Goal: Use online tool/utility: Utilize a website feature to perform a specific function

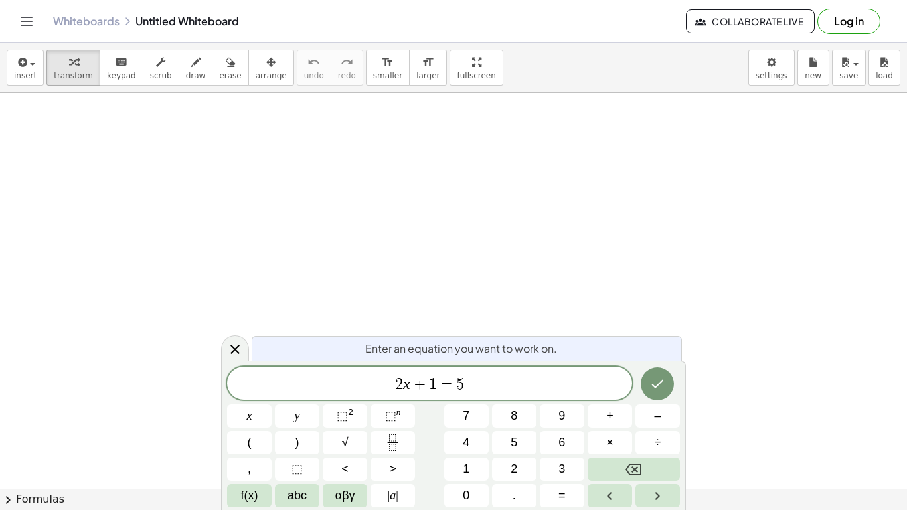
scroll to position [1, 0]
drag, startPoint x: 486, startPoint y: 389, endPoint x: 345, endPoint y: 337, distance: 150.1
click at [345, 361] on div "Enter an equation you want to work on. ****** 2 x + 1 = 5 x y ⬚ 2 ⬚ n 7 8 9 + –…" at bounding box center [453, 435] width 465 height 149
click at [272, 405] on div at bounding box center [249, 416] width 45 height 23
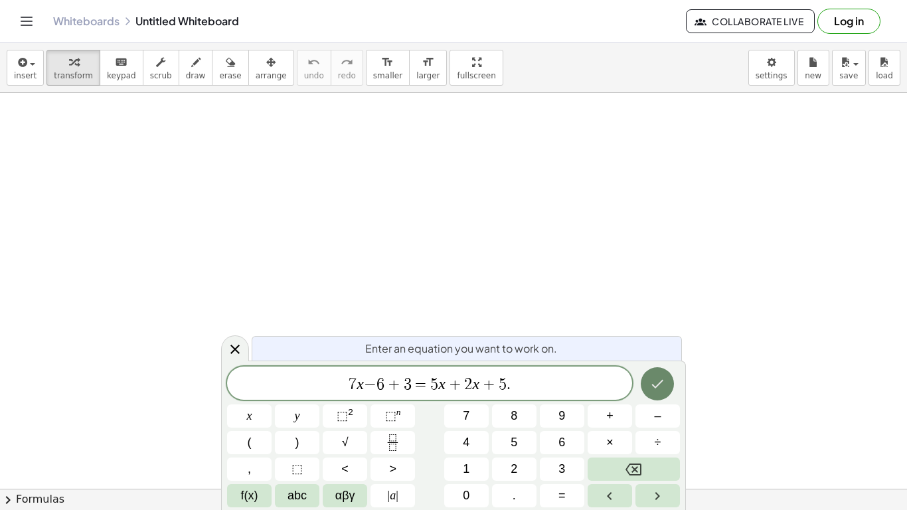
click at [661, 379] on icon "Done" at bounding box center [658, 384] width 16 height 16
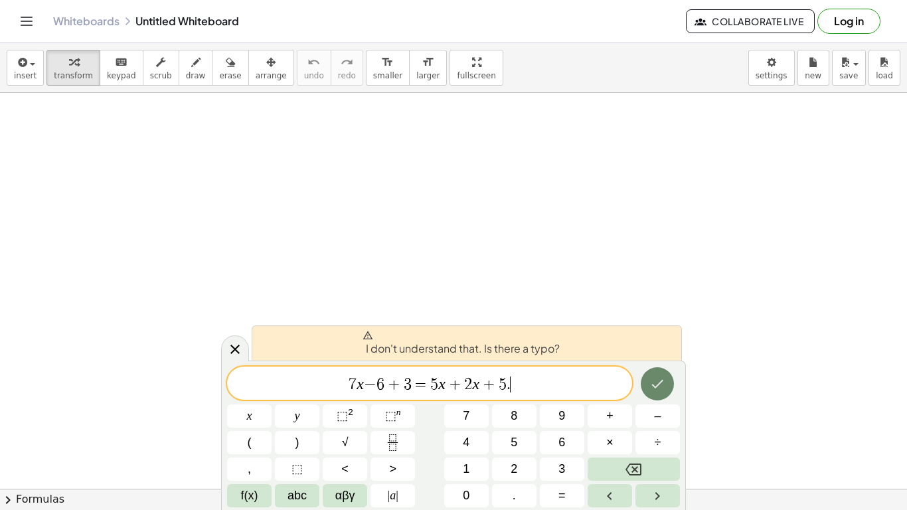
scroll to position [2, 0]
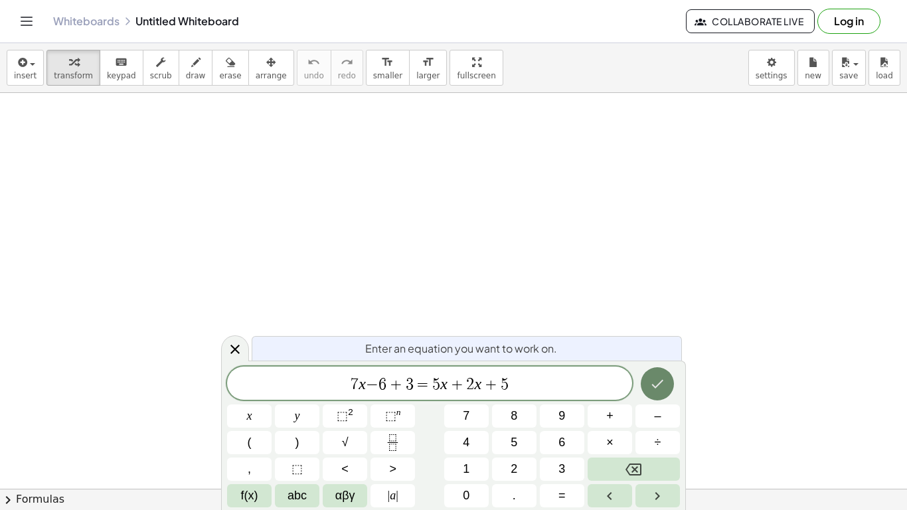
click at [650, 389] on icon "Done" at bounding box center [658, 384] width 16 height 16
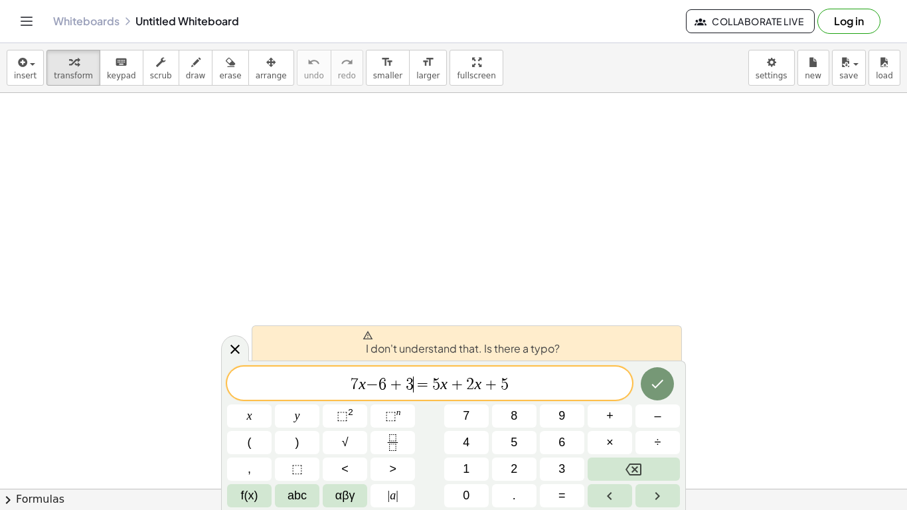
click at [421, 389] on span "=" at bounding box center [423, 385] width 19 height 16
click at [543, 390] on span "7 x − 6 + 3 ​ = 5 x + 2 x + 5" at bounding box center [429, 384] width 405 height 19
click at [664, 386] on icon "Done" at bounding box center [658, 384] width 16 height 16
drag, startPoint x: 529, startPoint y: 377, endPoint x: 306, endPoint y: 361, distance: 223.8
click at [306, 361] on div "**********" at bounding box center [453, 435] width 465 height 149
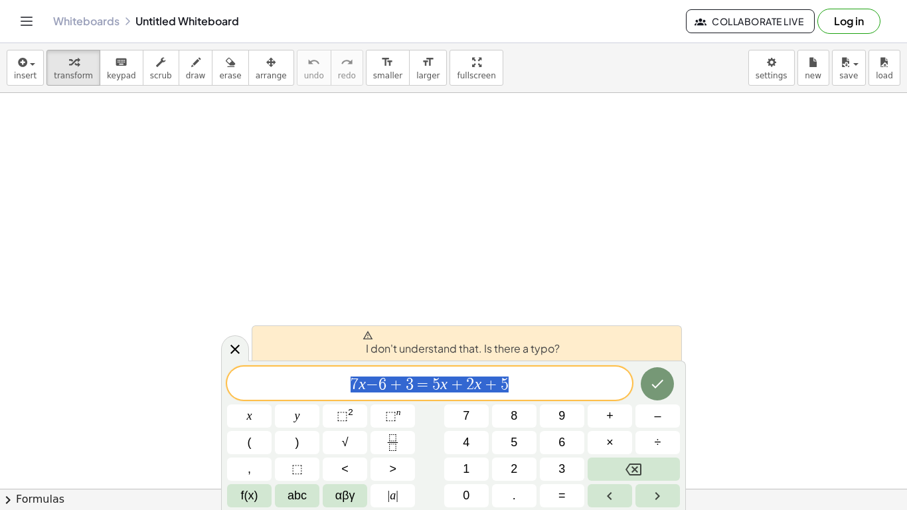
click at [306, 361] on div "**********" at bounding box center [453, 435] width 465 height 149
drag, startPoint x: 522, startPoint y: 381, endPoint x: 239, endPoint y: 349, distance: 284.9
click at [239, 361] on div "**********" at bounding box center [453, 435] width 465 height 149
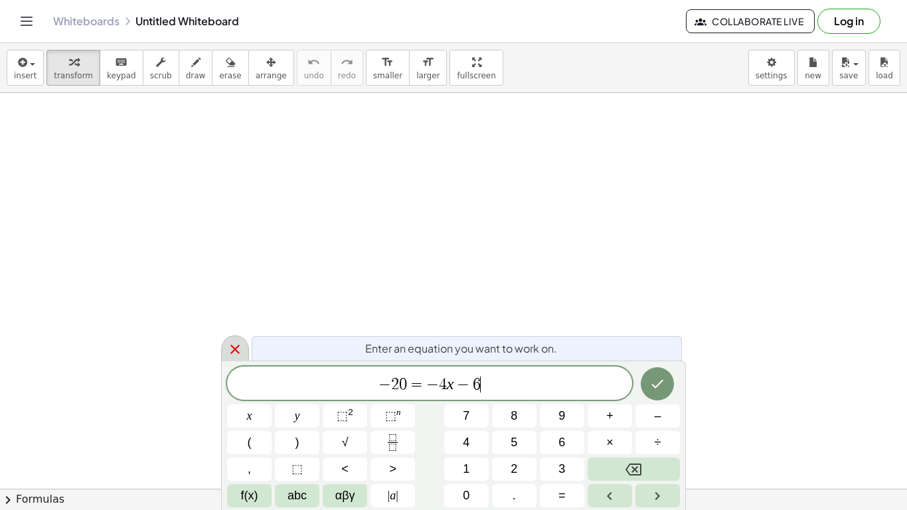
scroll to position [9, 0]
click at [666, 392] on button "Done" at bounding box center [657, 383] width 33 height 33
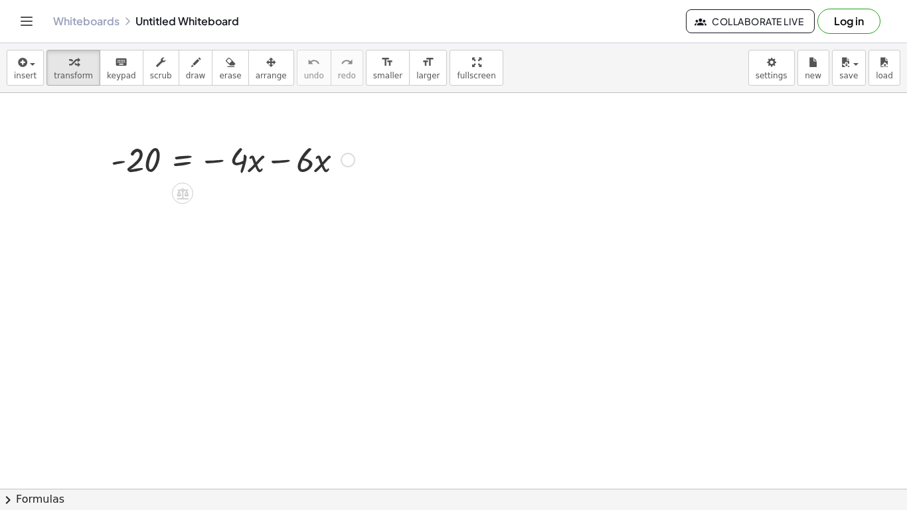
click at [328, 156] on div at bounding box center [232, 158] width 257 height 45
drag, startPoint x: 345, startPoint y: 157, endPoint x: 337, endPoint y: 189, distance: 33.5
click at [179, 194] on icon at bounding box center [183, 193] width 12 height 11
click at [180, 195] on span "×" at bounding box center [183, 193] width 8 height 19
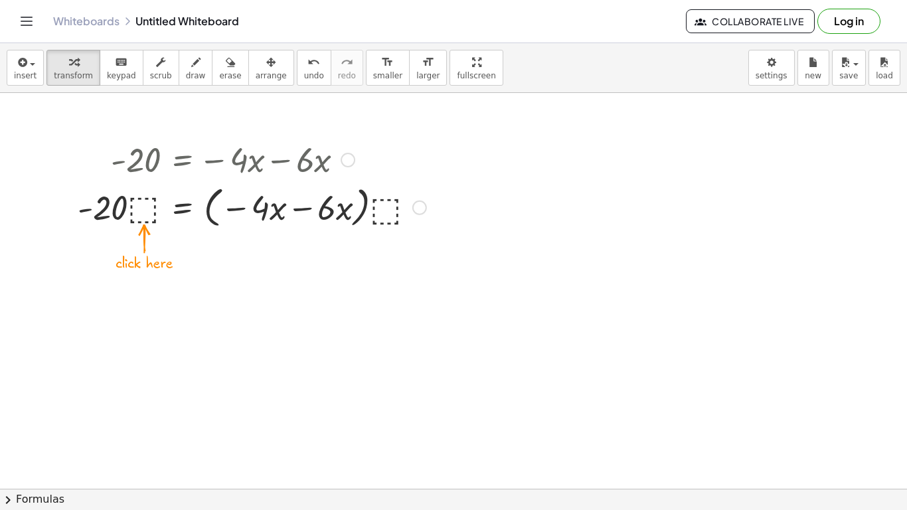
click at [350, 200] on div at bounding box center [252, 206] width 362 height 50
click at [413, 207] on div at bounding box center [420, 208] width 15 height 15
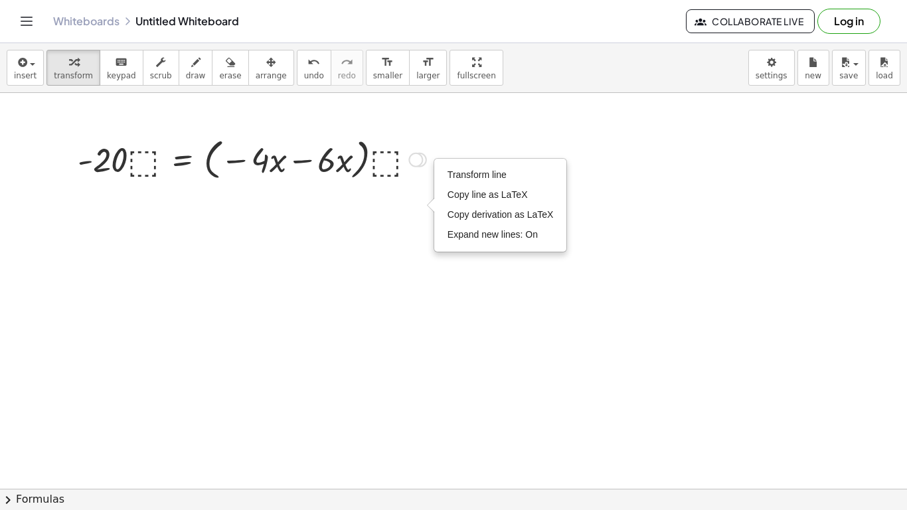
drag, startPoint x: 417, startPoint y: 213, endPoint x: 417, endPoint y: 143, distance: 69.8
click at [183, 160] on div "- 20 = − · 4 · x − · 6 · x · · ⬚ · ( ) · ⬚ Transform line Copy line as LaTeX Co…" at bounding box center [183, 160] width 0 height 0
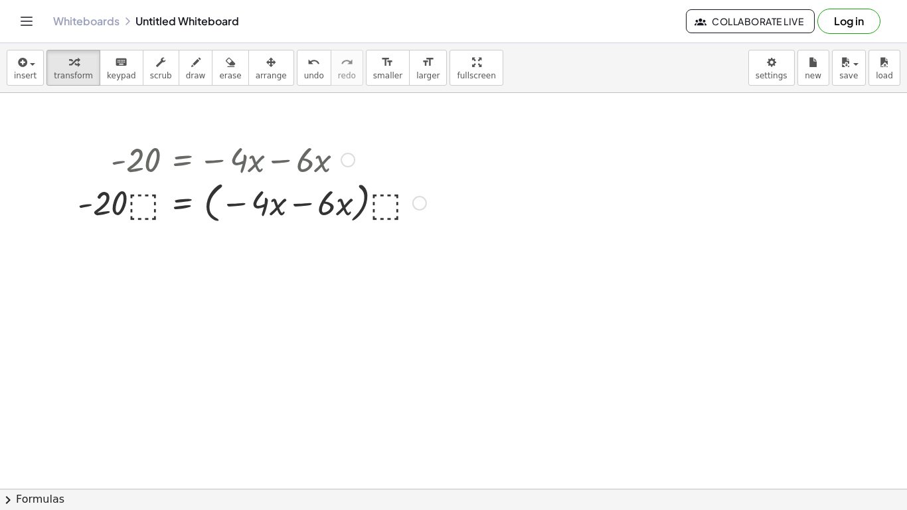
drag, startPoint x: 418, startPoint y: 157, endPoint x: 423, endPoint y: 220, distance: 62.6
click at [183, 203] on div "- 20 = − · 4 · x − · 6 · x · · ⬚ · ( ) · ⬚ Transform line Copy line as LaTeX Co…" at bounding box center [183, 203] width 0 height 0
click at [350, 163] on div at bounding box center [348, 160] width 15 height 15
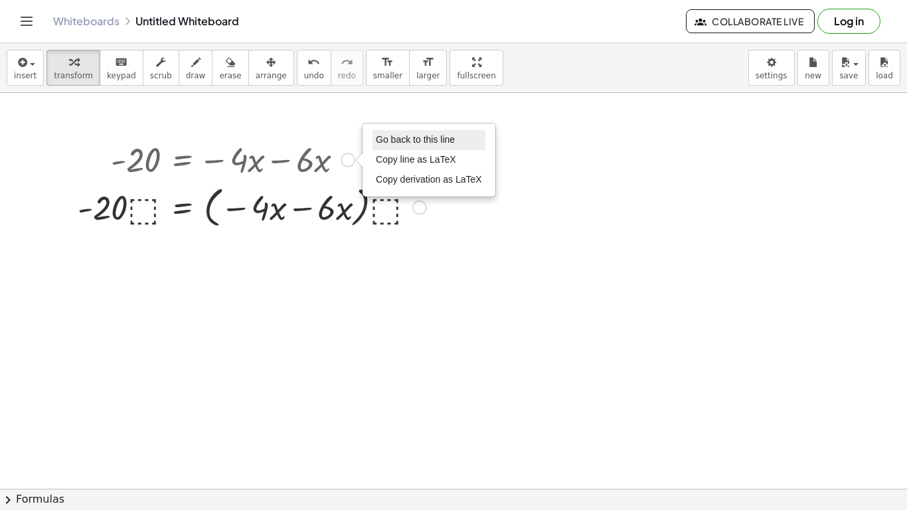
click at [394, 145] on li "Go back to this line" at bounding box center [429, 140] width 113 height 20
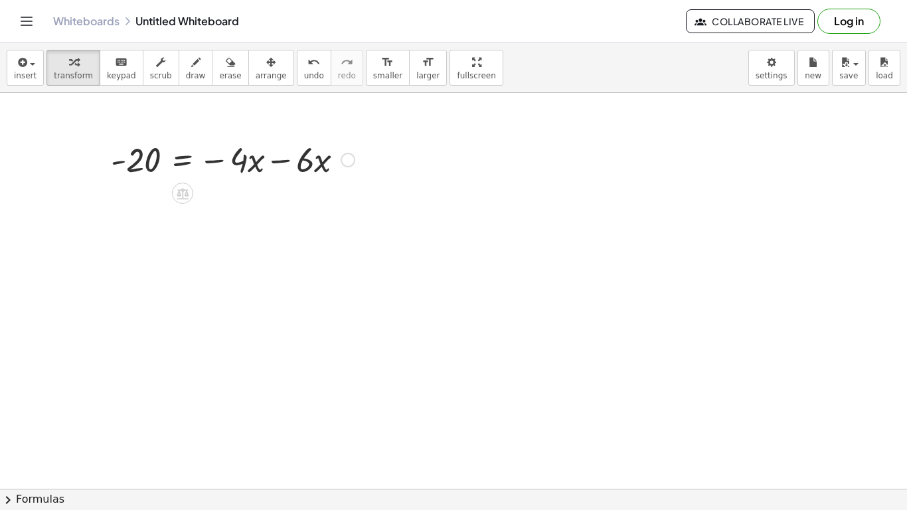
click at [316, 163] on div at bounding box center [232, 158] width 257 height 45
click at [338, 163] on div at bounding box center [232, 158] width 257 height 45
click at [347, 159] on div "Go back to this line Copy line as LaTeX Copy derivation as LaTeX" at bounding box center [348, 160] width 15 height 15
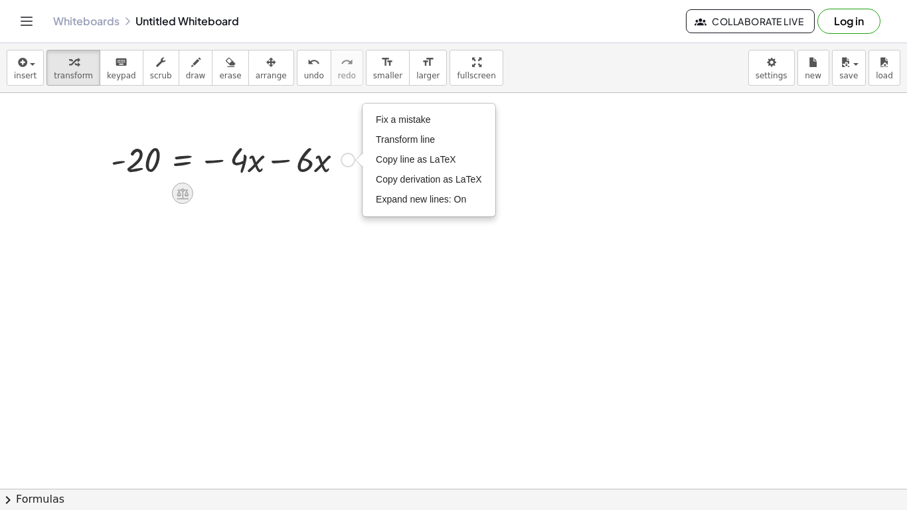
click at [179, 198] on icon at bounding box center [183, 193] width 12 height 11
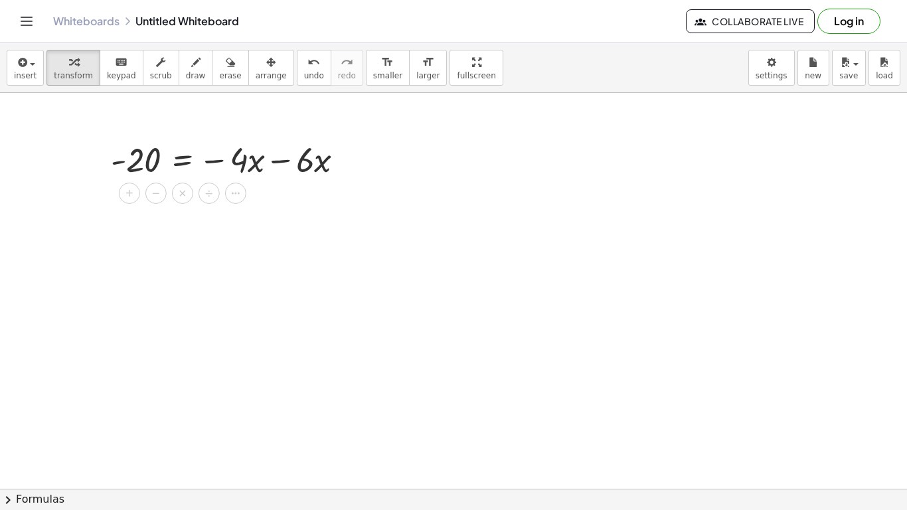
click at [337, 161] on div at bounding box center [232, 158] width 257 height 45
click at [222, 75] on span "erase" at bounding box center [230, 75] width 22 height 9
drag, startPoint x: 218, startPoint y: 106, endPoint x: 248, endPoint y: 166, distance: 67.7
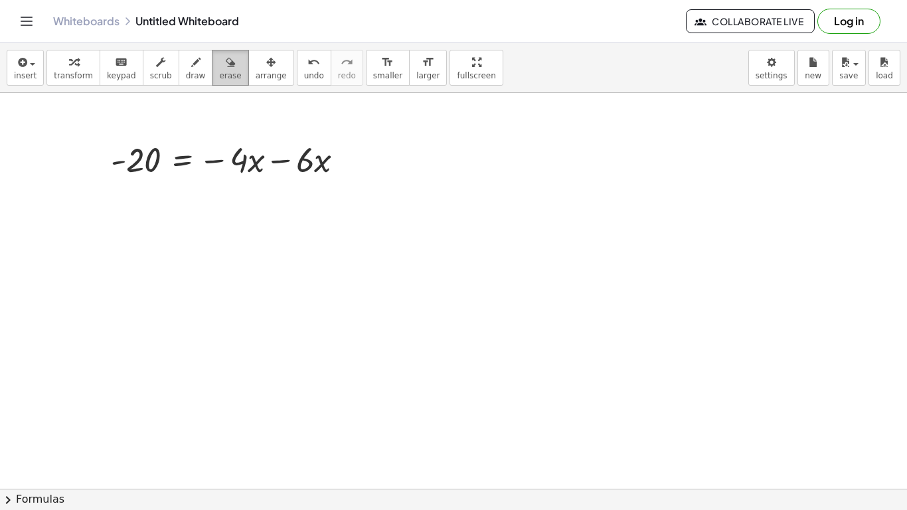
click at [221, 82] on button "erase" at bounding box center [230, 68] width 37 height 36
click at [107, 74] on span "keypad" at bounding box center [121, 75] width 29 height 9
click at [347, 160] on div "Fix a mistake Transform line Copy line as LaTeX Copy derivation as LaTeX Expand…" at bounding box center [348, 160] width 15 height 15
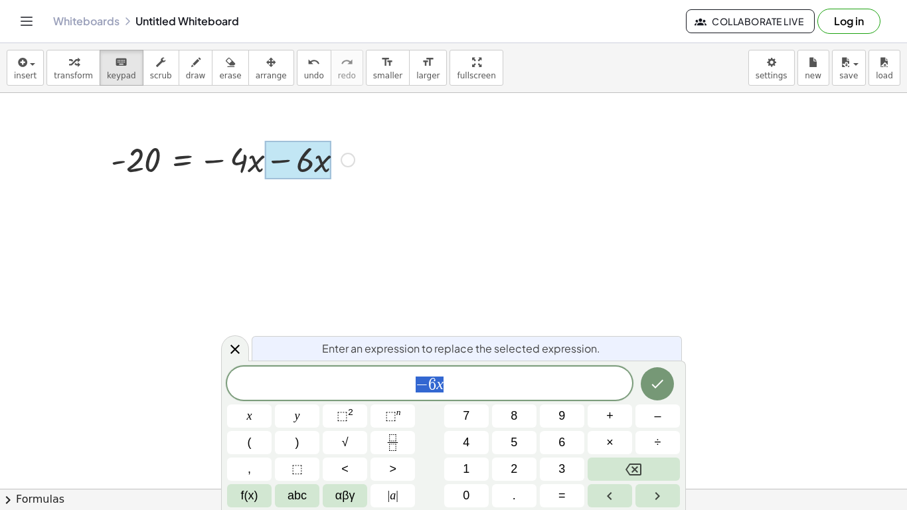
scroll to position [10, 0]
drag, startPoint x: 466, startPoint y: 389, endPoint x: 448, endPoint y: 386, distance: 17.5
click at [448, 386] on span "− 6 x ​" at bounding box center [429, 384] width 405 height 19
click at [328, 161] on div at bounding box center [298, 160] width 66 height 39
click at [234, 347] on icon at bounding box center [235, 349] width 9 height 9
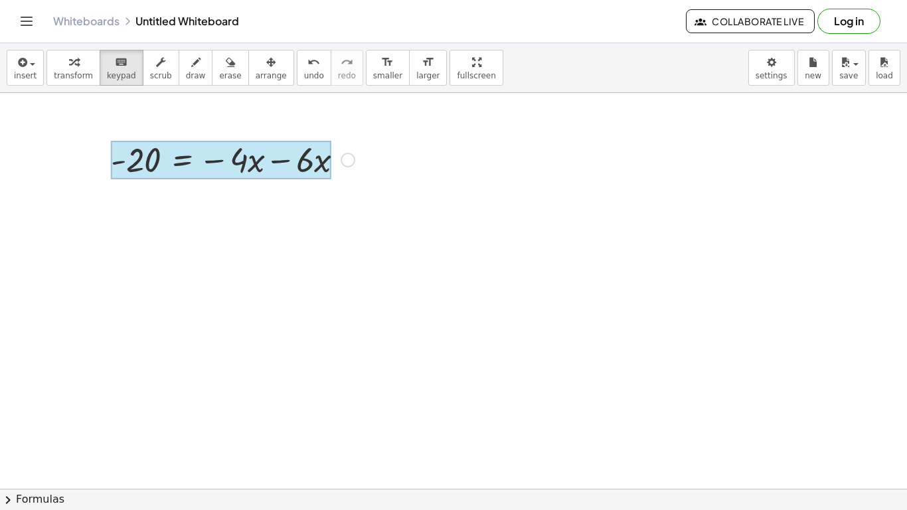
click at [166, 165] on div at bounding box center [221, 160] width 221 height 39
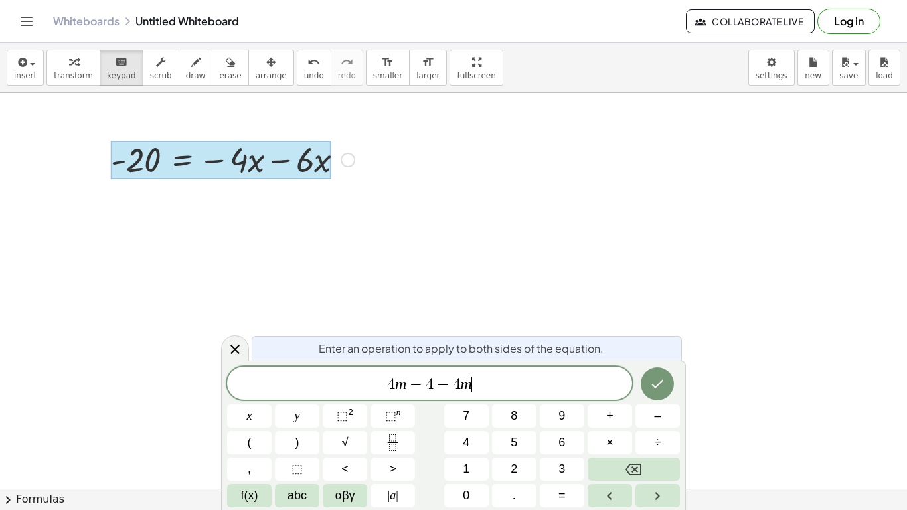
scroll to position [15, 0]
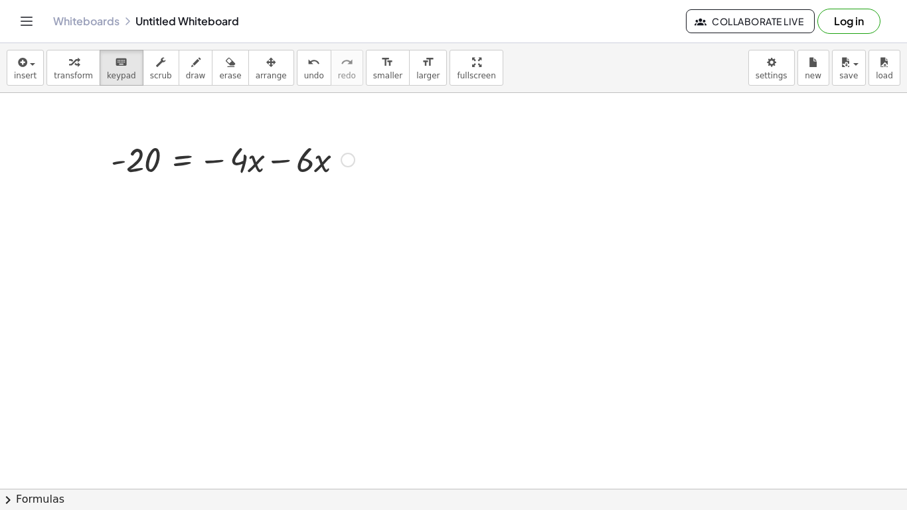
click at [308, 64] on icon "undo" at bounding box center [314, 62] width 13 height 16
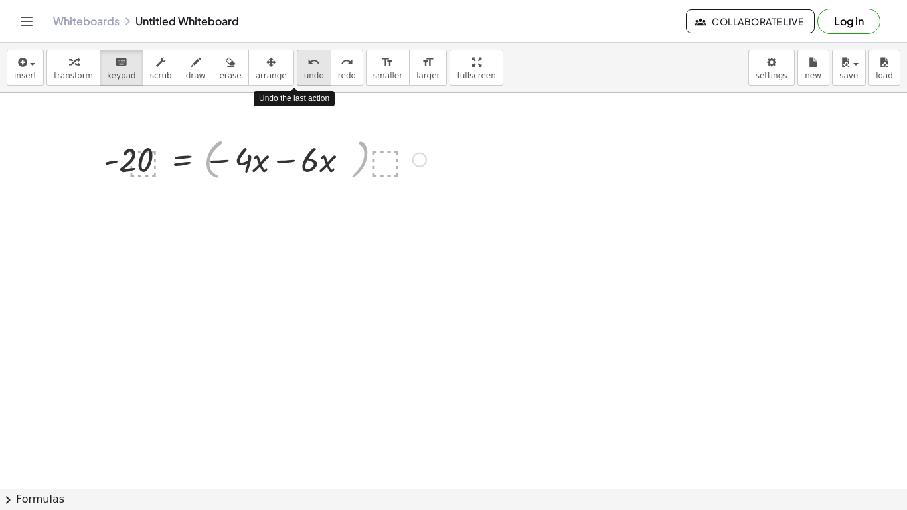
click at [308, 64] on icon "undo" at bounding box center [314, 62] width 13 height 16
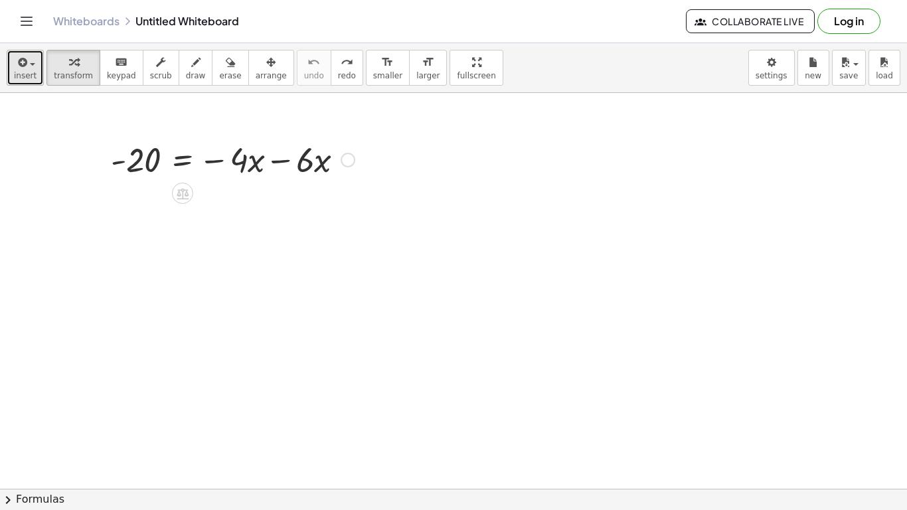
click at [15, 58] on icon "button" at bounding box center [21, 62] width 12 height 16
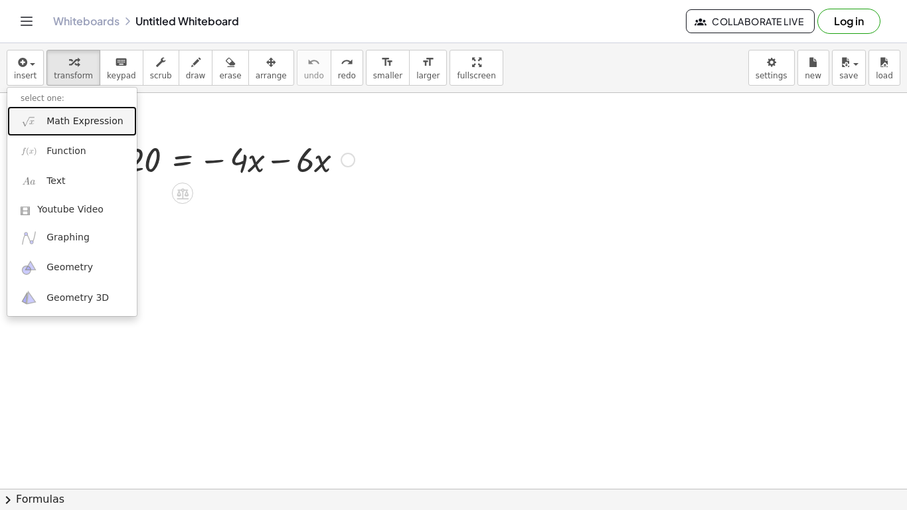
click at [72, 129] on link "Math Expression" at bounding box center [72, 121] width 130 height 30
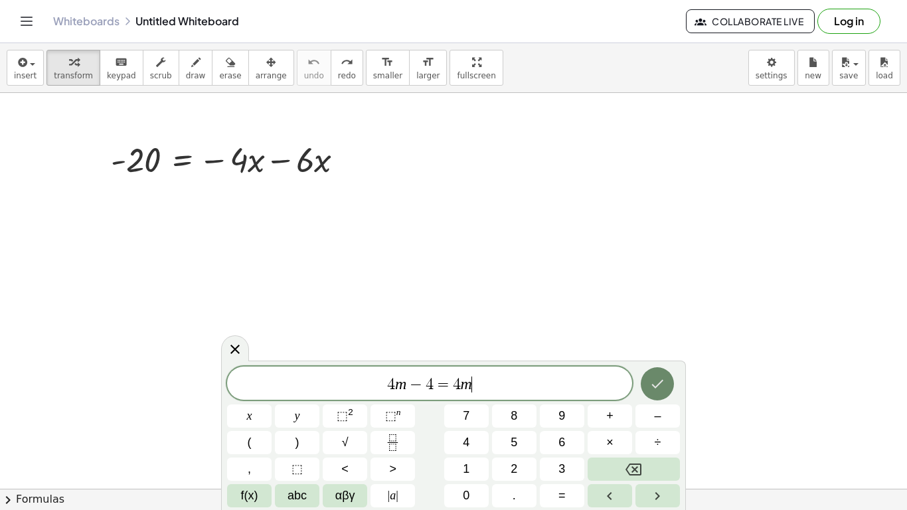
click at [660, 386] on icon "Done" at bounding box center [658, 384] width 16 height 16
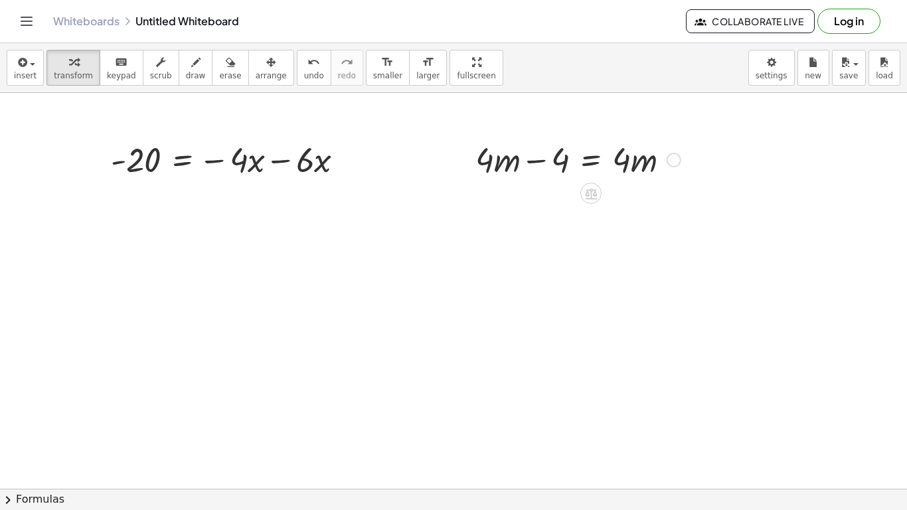
click at [626, 143] on div at bounding box center [578, 158] width 219 height 45
click at [688, 158] on div "+ · 4 · m − 4 = · 4 · m" at bounding box center [573, 159] width 235 height 52
click at [676, 159] on div at bounding box center [674, 160] width 15 height 15
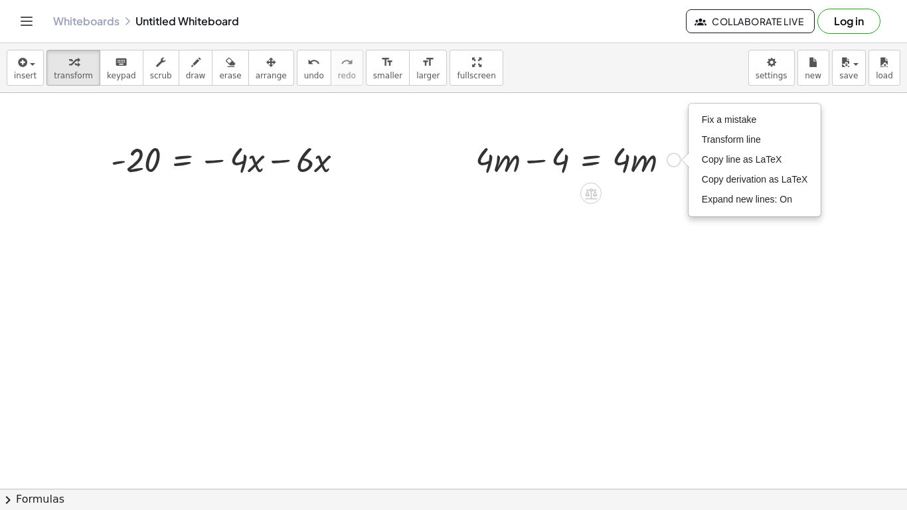
click at [676, 159] on div "Fix a mistake Transform line Copy line as LaTeX Copy derivation as LaTeX Expand…" at bounding box center [674, 160] width 15 height 15
click at [595, 189] on icon at bounding box center [591, 193] width 12 height 11
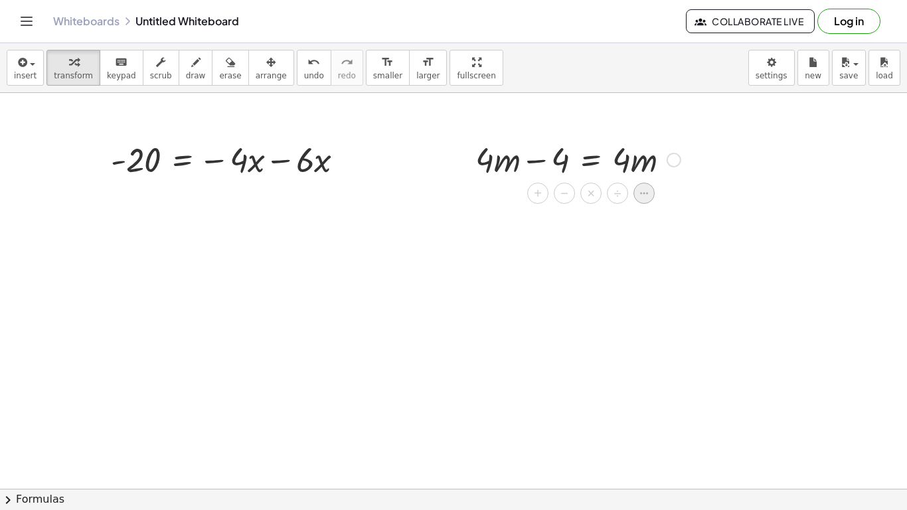
click at [643, 192] on icon at bounding box center [644, 193] width 12 height 12
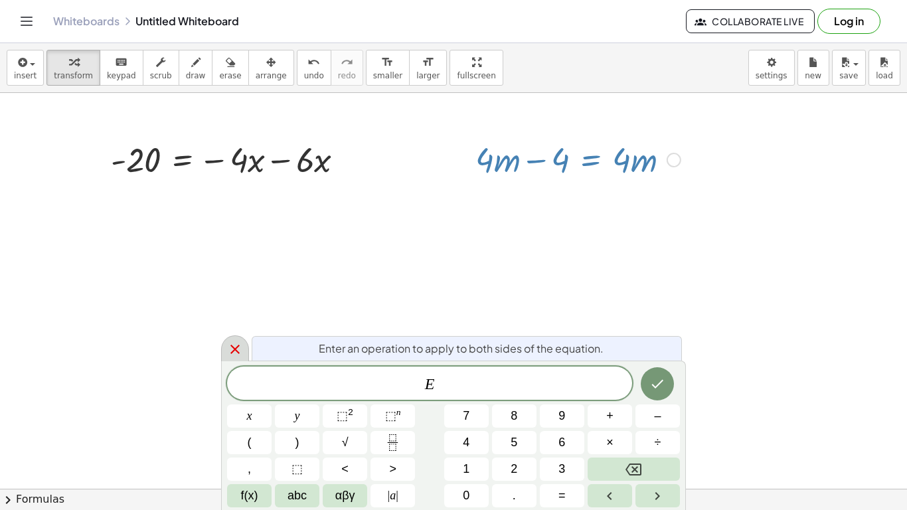
click at [230, 352] on icon at bounding box center [235, 349] width 16 height 16
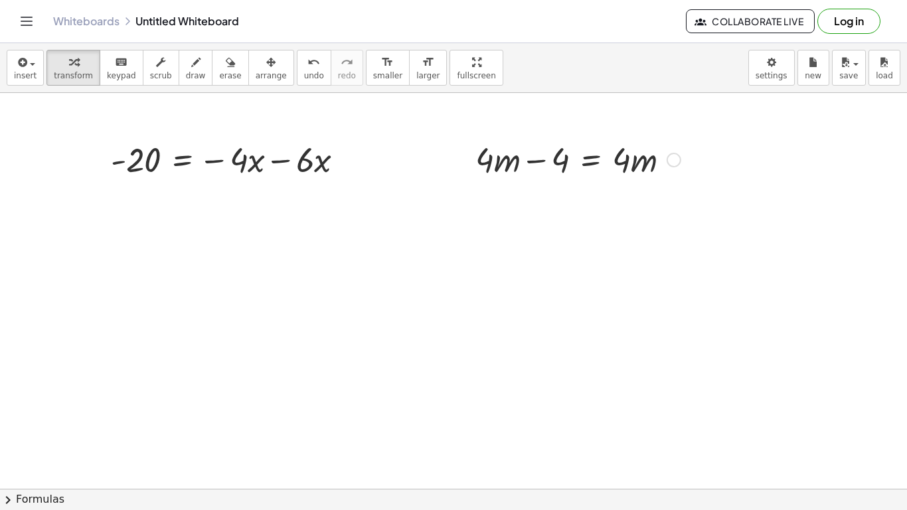
click at [591, 162] on div at bounding box center [578, 158] width 219 height 45
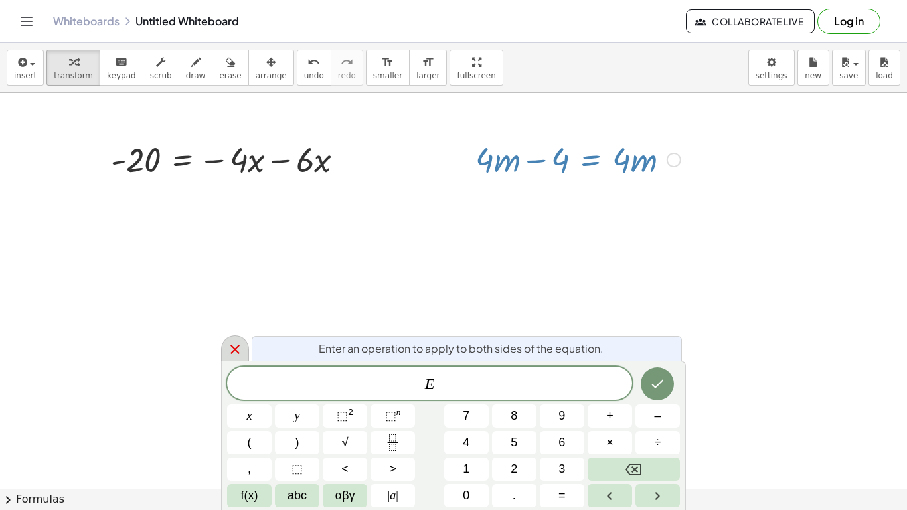
click at [228, 351] on icon at bounding box center [235, 349] width 16 height 16
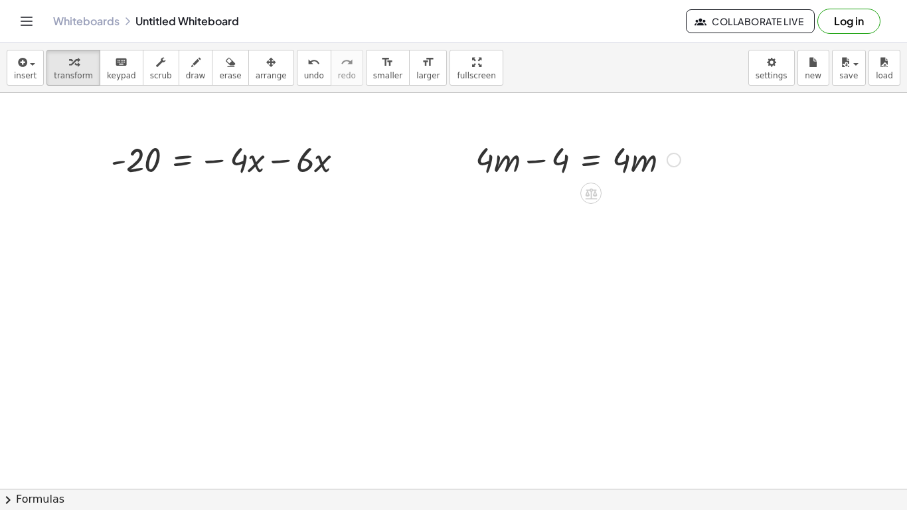
click at [682, 165] on div at bounding box center [578, 158] width 219 height 45
click at [678, 164] on div "Fix a mistake Transform line Copy line as LaTeX Copy derivation as LaTeX Expand…" at bounding box center [674, 160] width 15 height 15
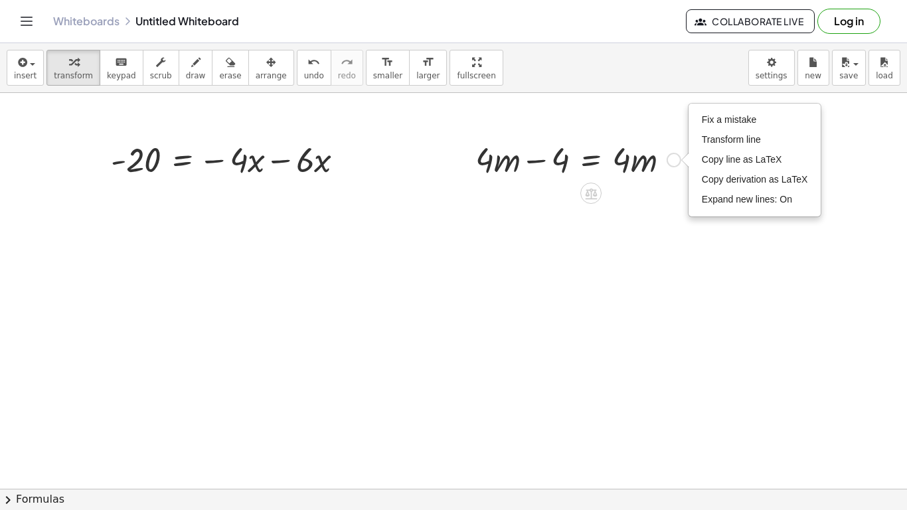
click at [617, 155] on div at bounding box center [578, 158] width 219 height 45
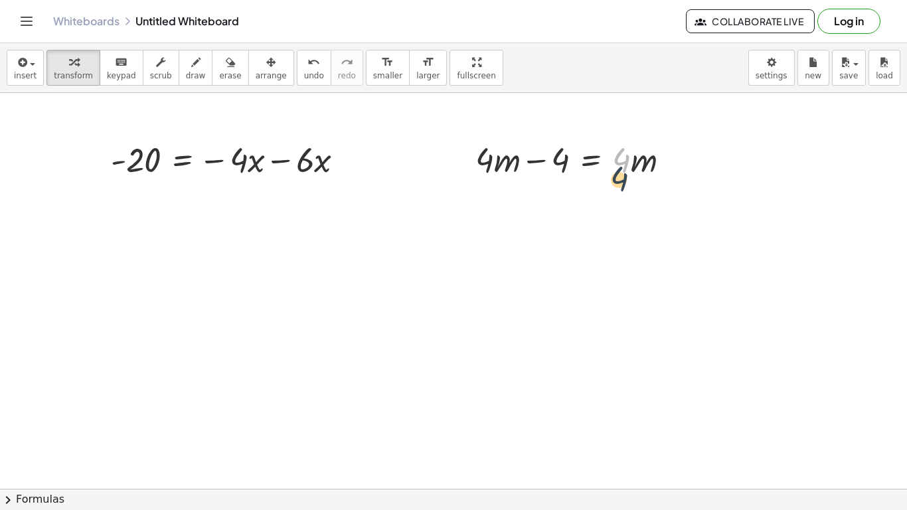
drag, startPoint x: 617, startPoint y: 155, endPoint x: 613, endPoint y: 197, distance: 42.1
